Goal: Find specific page/section: Find specific page/section

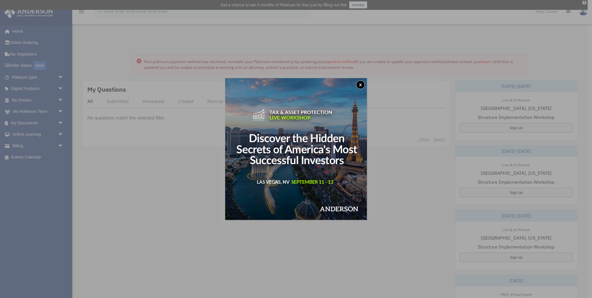
click at [359, 84] on button "x" at bounding box center [360, 84] width 9 height 9
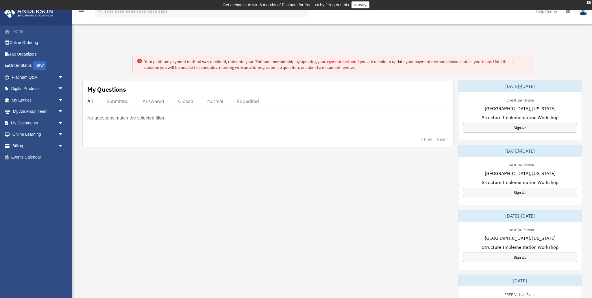
click at [12, 30] on link "Home" at bounding box center [38, 31] width 68 height 12
click at [15, 45] on link "Online Ordering" at bounding box center [38, 43] width 68 height 12
click at [17, 89] on link "Digital Products arrow_drop_down" at bounding box center [38, 89] width 68 height 12
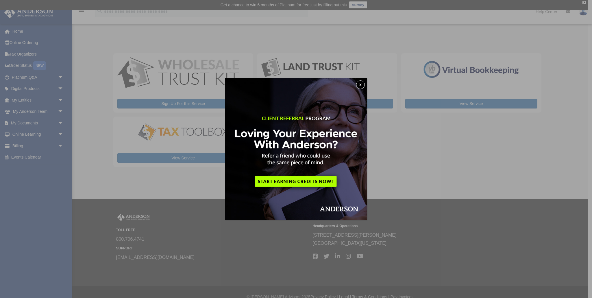
drag, startPoint x: 359, startPoint y: 85, endPoint x: 424, endPoint y: 121, distance: 74.9
click at [359, 85] on button "x" at bounding box center [360, 84] width 9 height 9
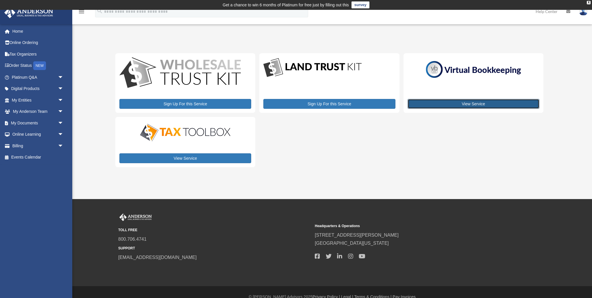
click at [472, 104] on link "View Service" at bounding box center [474, 104] width 132 height 10
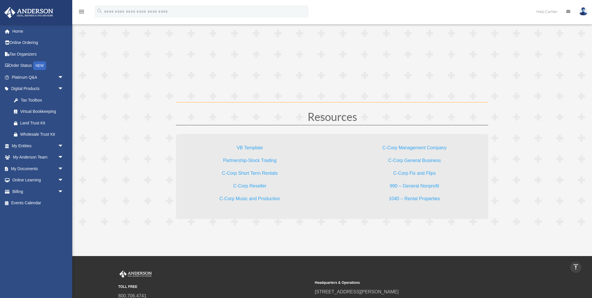
scroll to position [1669, 0]
